Goal: Task Accomplishment & Management: Use online tool/utility

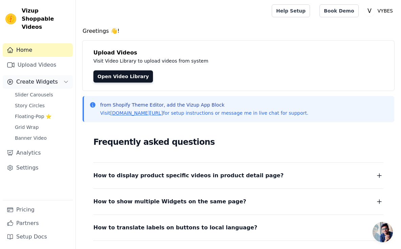
click at [39, 78] on span "Create Widgets" at bounding box center [37, 82] width 42 height 8
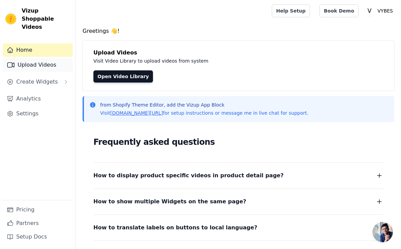
click at [31, 58] on link "Upload Videos" at bounding box center [38, 65] width 70 height 14
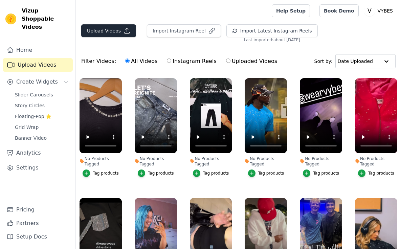
click at [102, 27] on button "Upload Videos" at bounding box center [108, 30] width 55 height 13
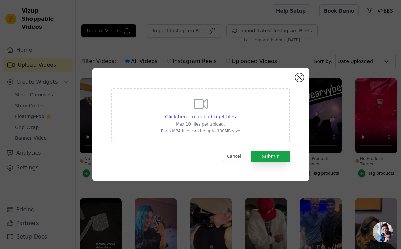
click at [195, 112] on div "Click here to upload mp4 files Max 10 files per upload. Each MP4 files can be u…" at bounding box center [200, 115] width 79 height 38
click at [235, 113] on input "Click here to upload mp4 files Max 10 files per upload. Each MP4 files can be u…" at bounding box center [235, 113] width 0 height 0
click at [200, 122] on p "Max 10 files per upload." at bounding box center [200, 123] width 79 height 5
click at [235, 113] on input "Click here to upload mp4 files Max 10 files per upload. Each MP4 files can be u…" at bounding box center [235, 113] width 0 height 0
type input "C:\fakepath\pearl.mp4"
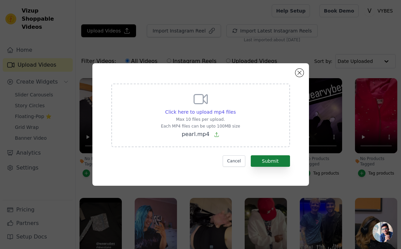
click at [261, 165] on button "Submit" at bounding box center [270, 160] width 39 height 11
